Goal: Information Seeking & Learning: Learn about a topic

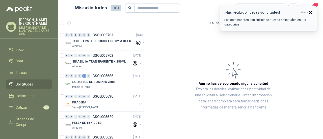
click at [269, 21] on p "Los compradores han publicado nuevas solicitudes en tus categorías." at bounding box center [268, 22] width 88 height 9
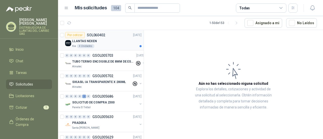
click at [106, 42] on div "LLANTAS NEXEN" at bounding box center [106, 41] width 69 height 6
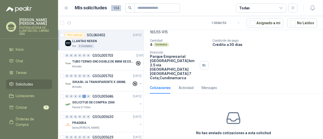
scroll to position [44, 0]
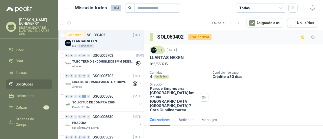
scroll to position [44, 0]
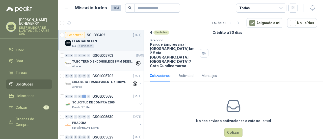
click at [99, 57] on div "0 0 0 0 0 0 GSOL005703 [DATE]" at bounding box center [105, 55] width 81 height 6
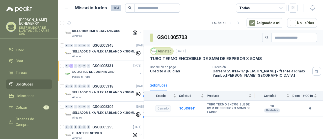
scroll to position [277, 0]
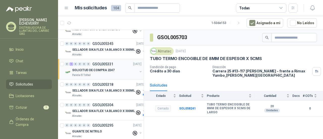
click at [126, 74] on div "Panela El Trébol" at bounding box center [104, 75] width 65 height 4
